Goal: Information Seeking & Learning: Learn about a topic

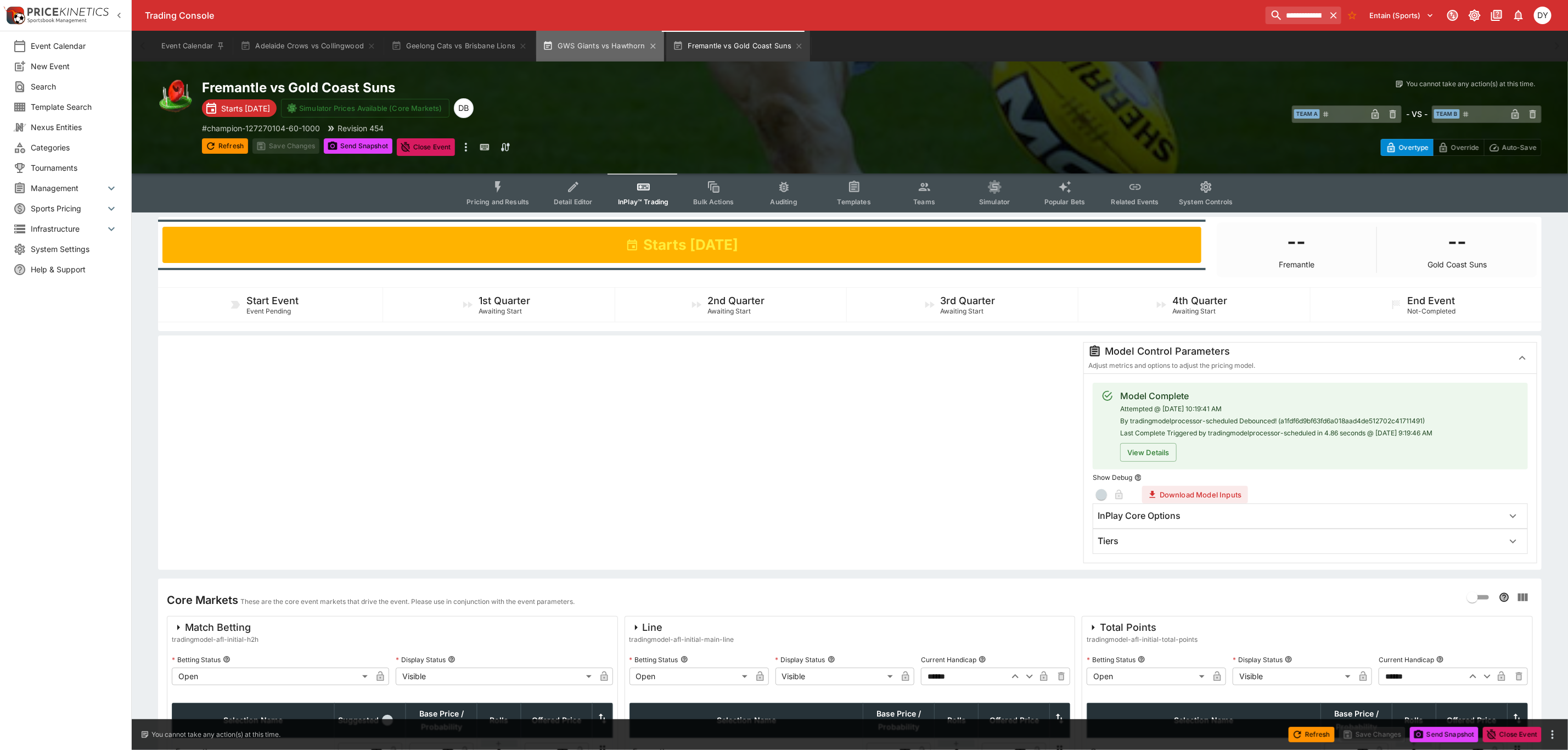
click at [600, 40] on button "GWS Giants vs Hawthorn" at bounding box center [600, 45] width 128 height 30
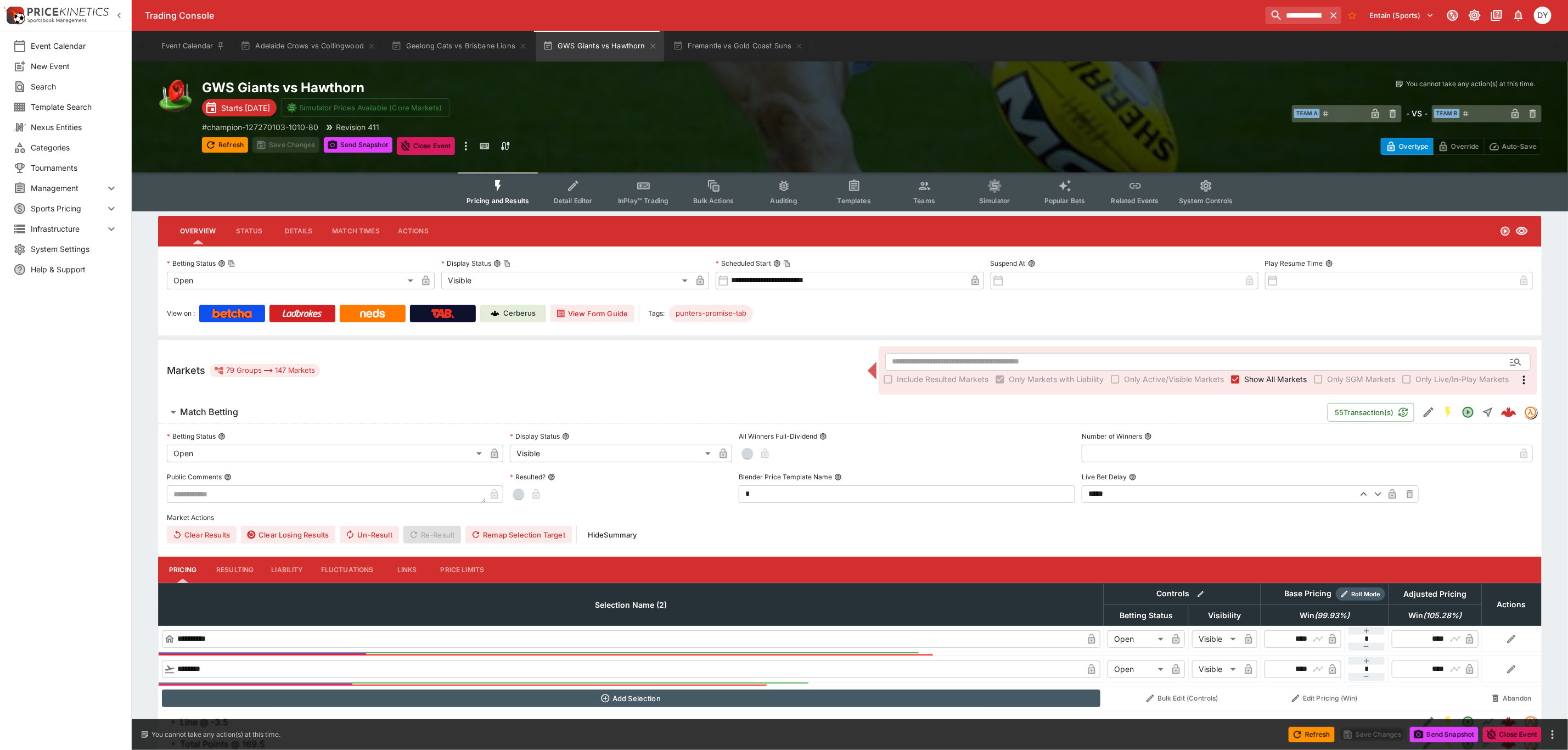
click at [504, 184] on icon "Event type filters" at bounding box center [498, 186] width 14 height 14
click at [654, 195] on button "InPlay™ Trading" at bounding box center [643, 192] width 70 height 39
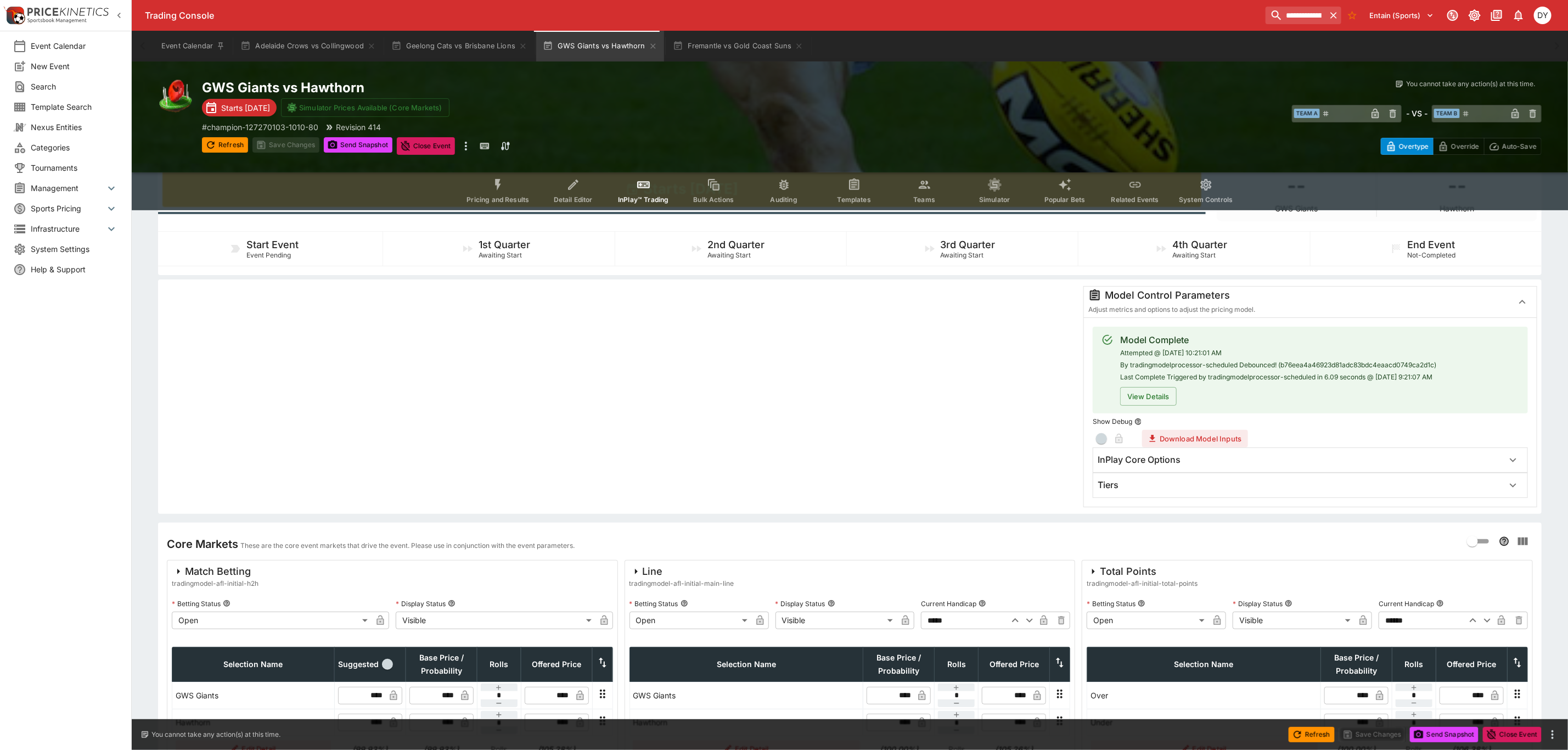
scroll to position [82, 0]
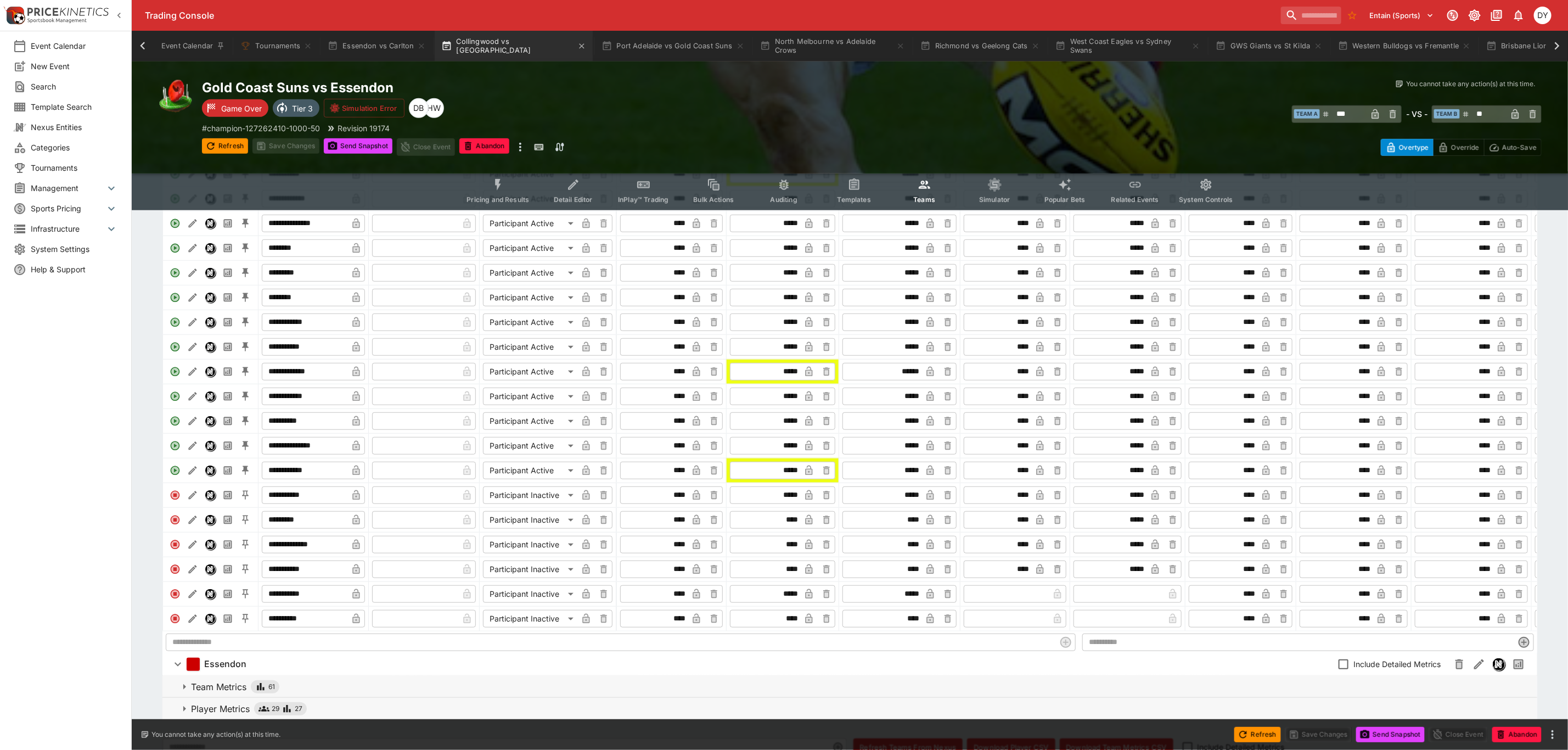
scroll to position [0, 182]
click at [1054, 40] on button "GWS Giants vs St Kilda" at bounding box center [1088, 45] width 120 height 30
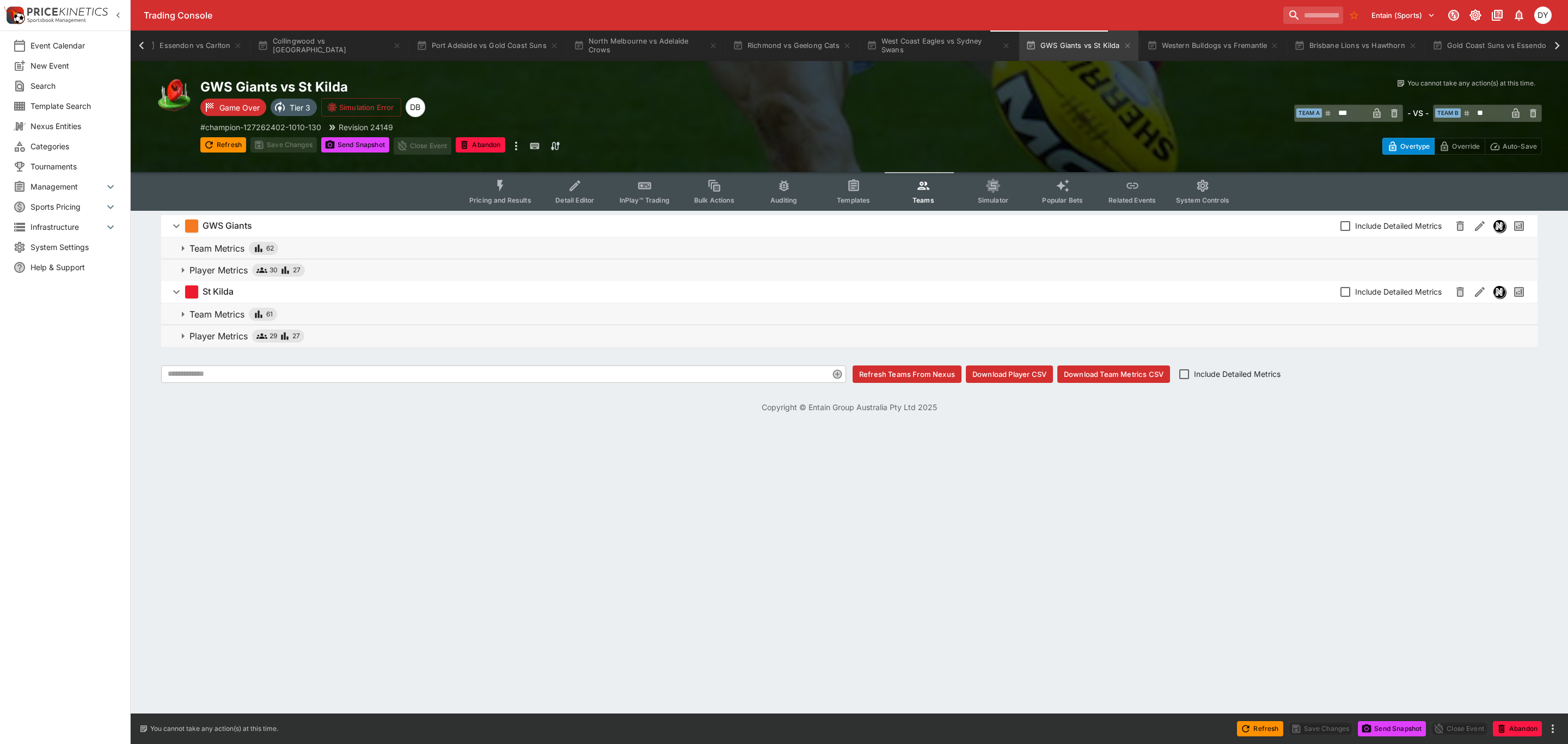
click at [208, 268] on p "Player Metrics" at bounding box center [218, 270] width 58 height 13
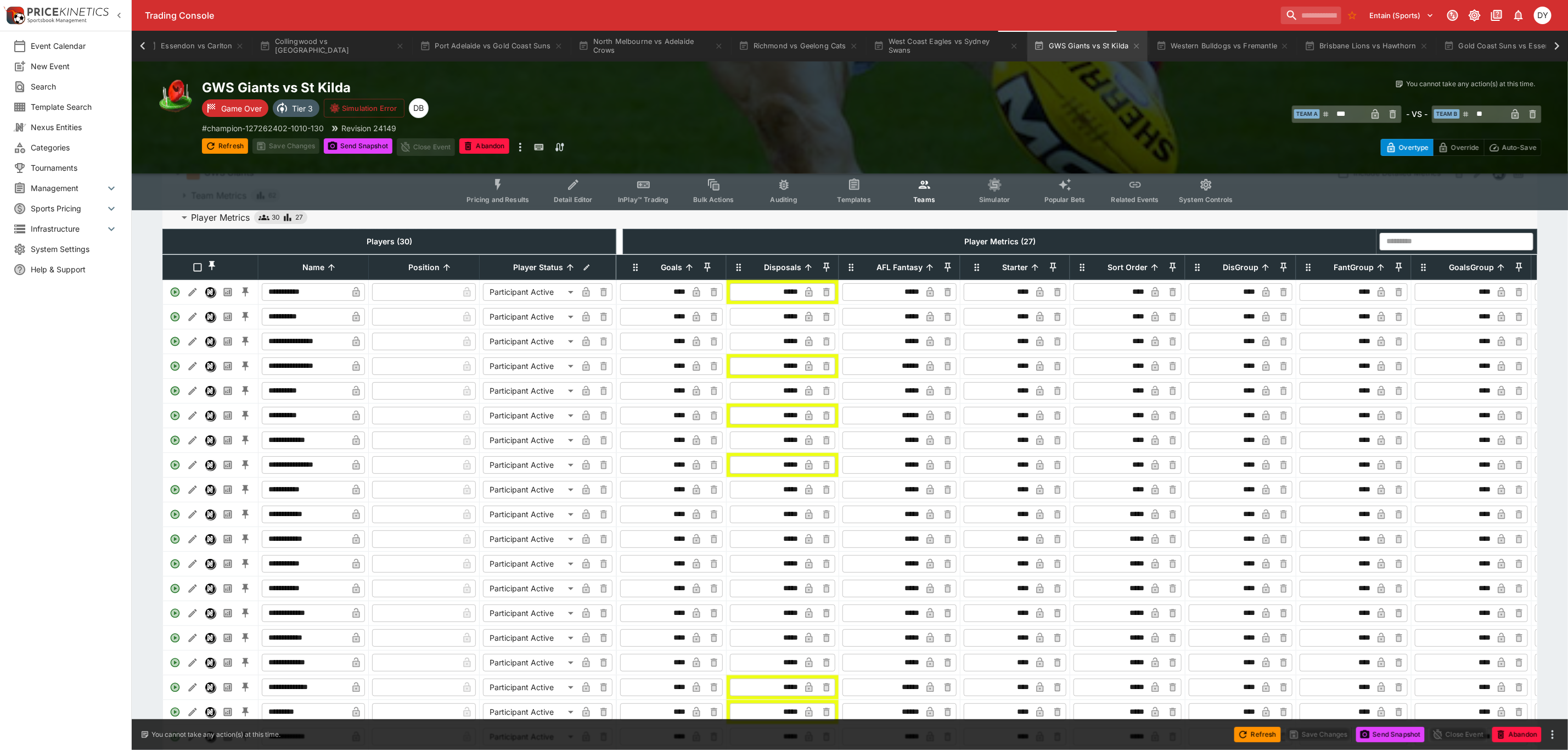
scroll to position [82, 0]
